Goal: Navigation & Orientation: Find specific page/section

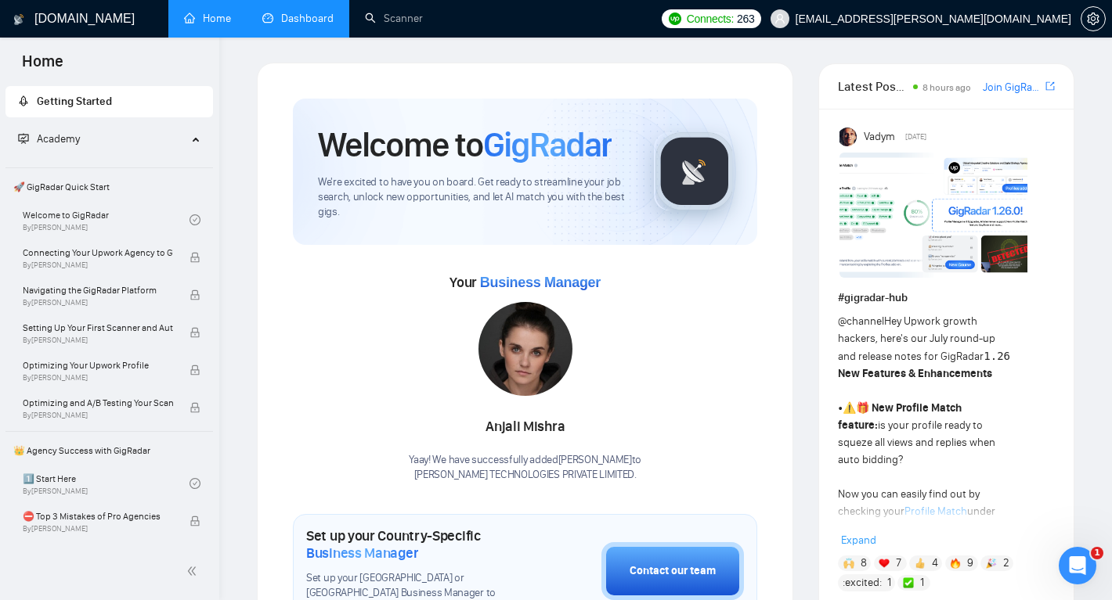
click at [307, 13] on link "Dashboard" at bounding box center [297, 18] width 71 height 13
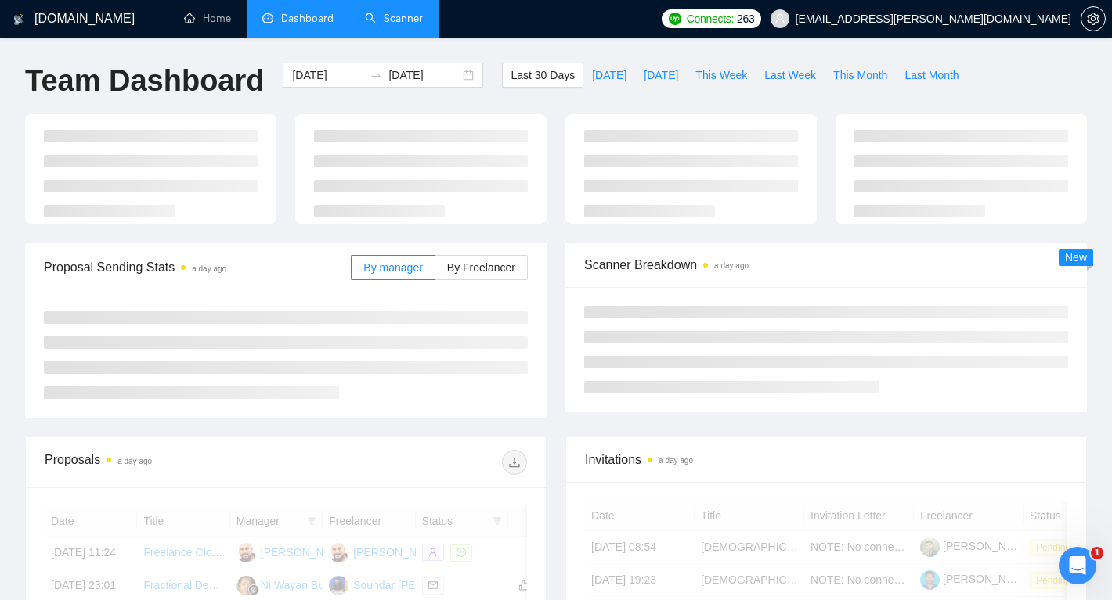
click at [387, 25] on link "Scanner" at bounding box center [394, 18] width 58 height 13
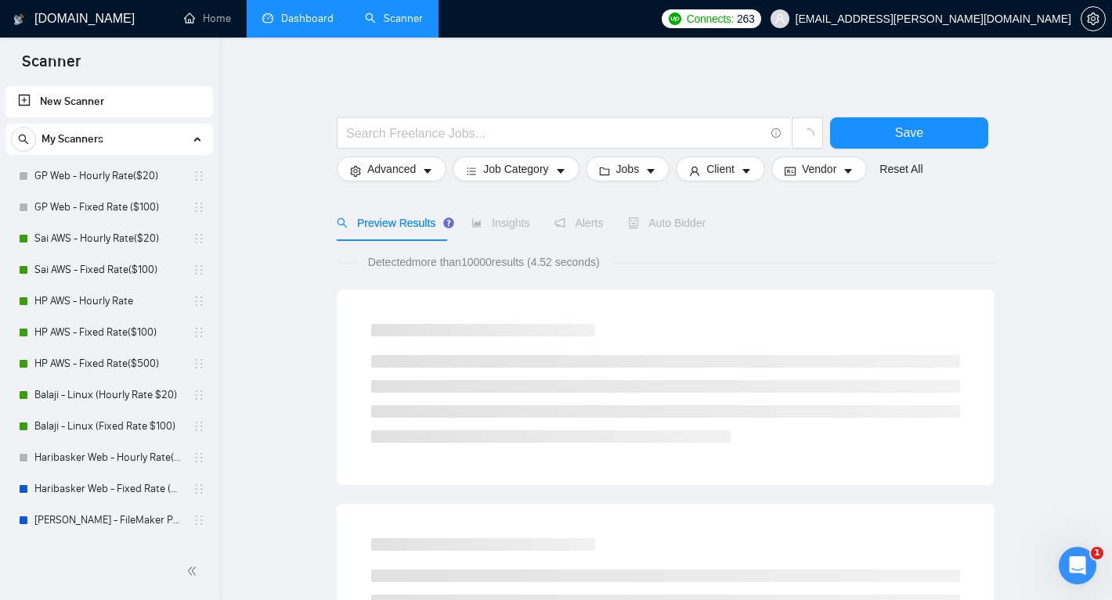
click at [311, 12] on link "Dashboard" at bounding box center [297, 18] width 71 height 13
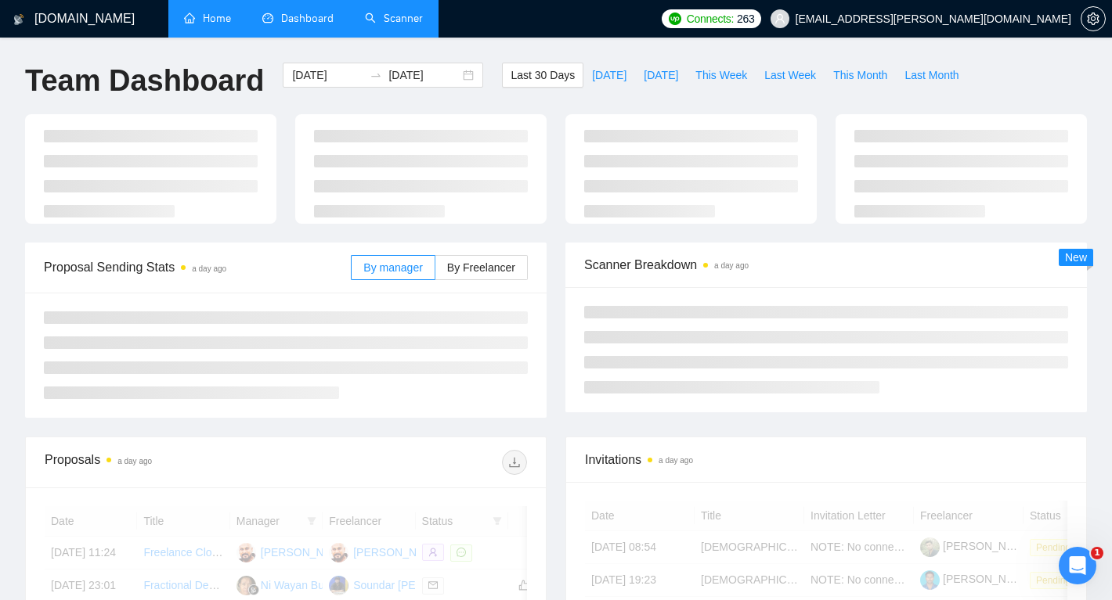
click at [231, 12] on link "Home" at bounding box center [207, 18] width 47 height 13
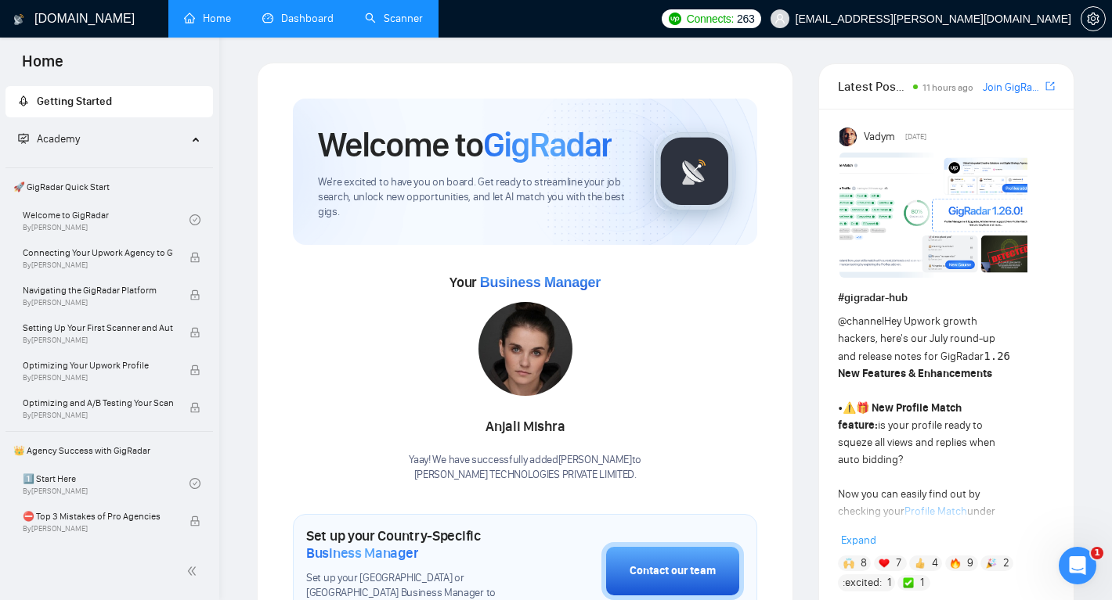
scroll to position [45, 0]
